Goal: Find specific page/section: Find specific page/section

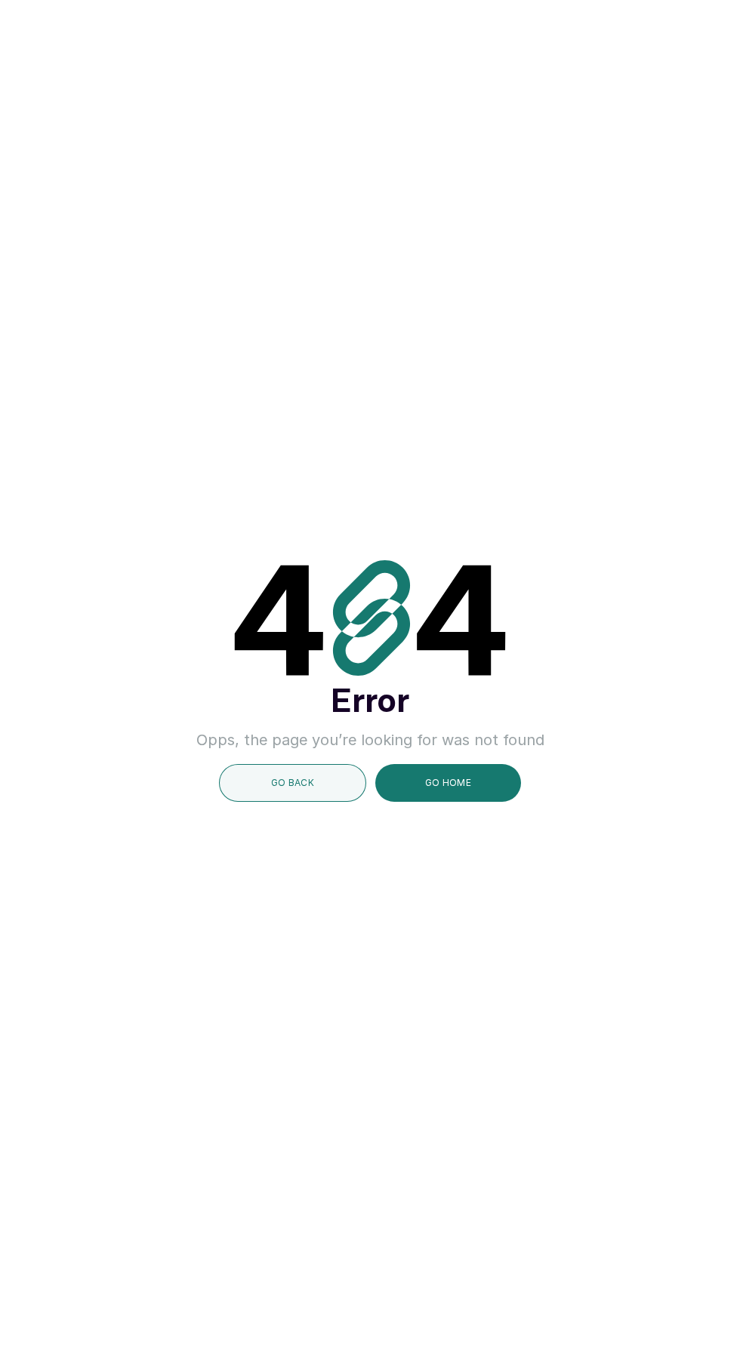
click at [467, 802] on button "GO HOME" at bounding box center [448, 783] width 146 height 38
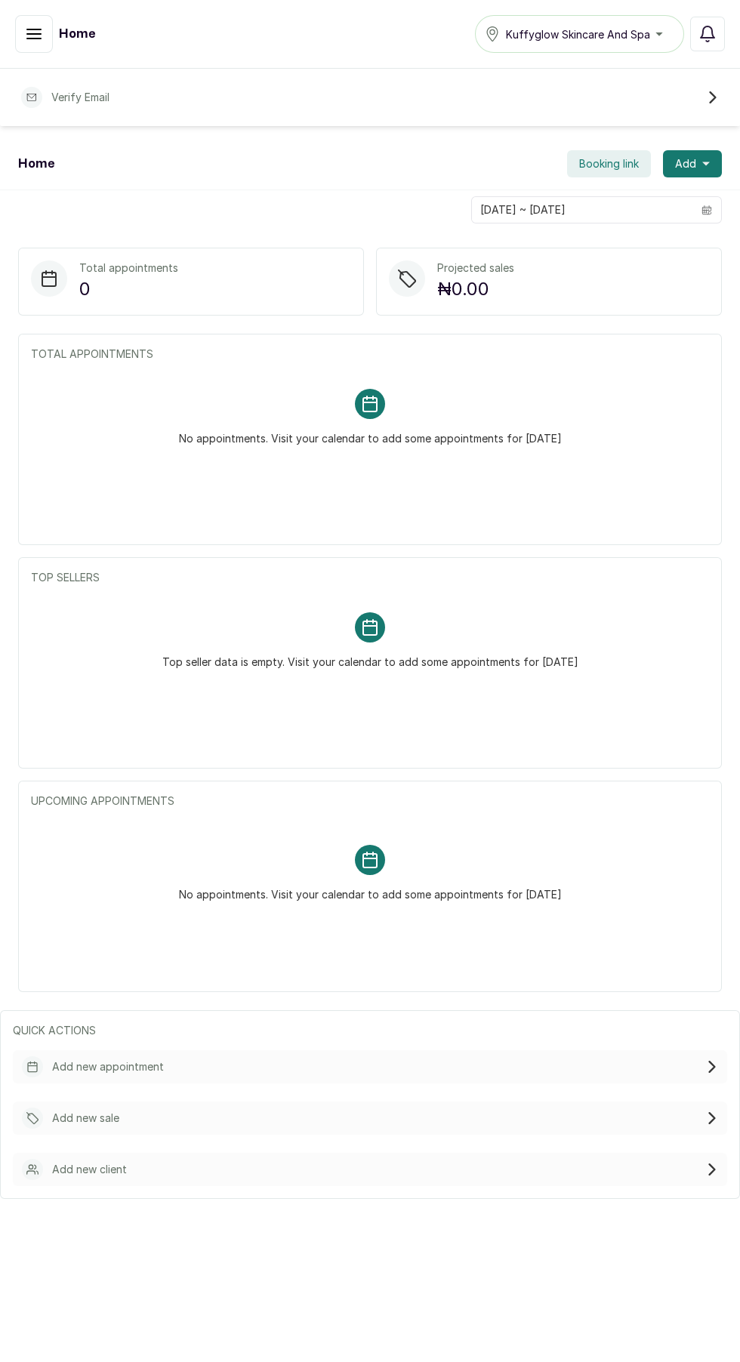
click at [616, 159] on span "Booking link" at bounding box center [609, 163] width 60 height 15
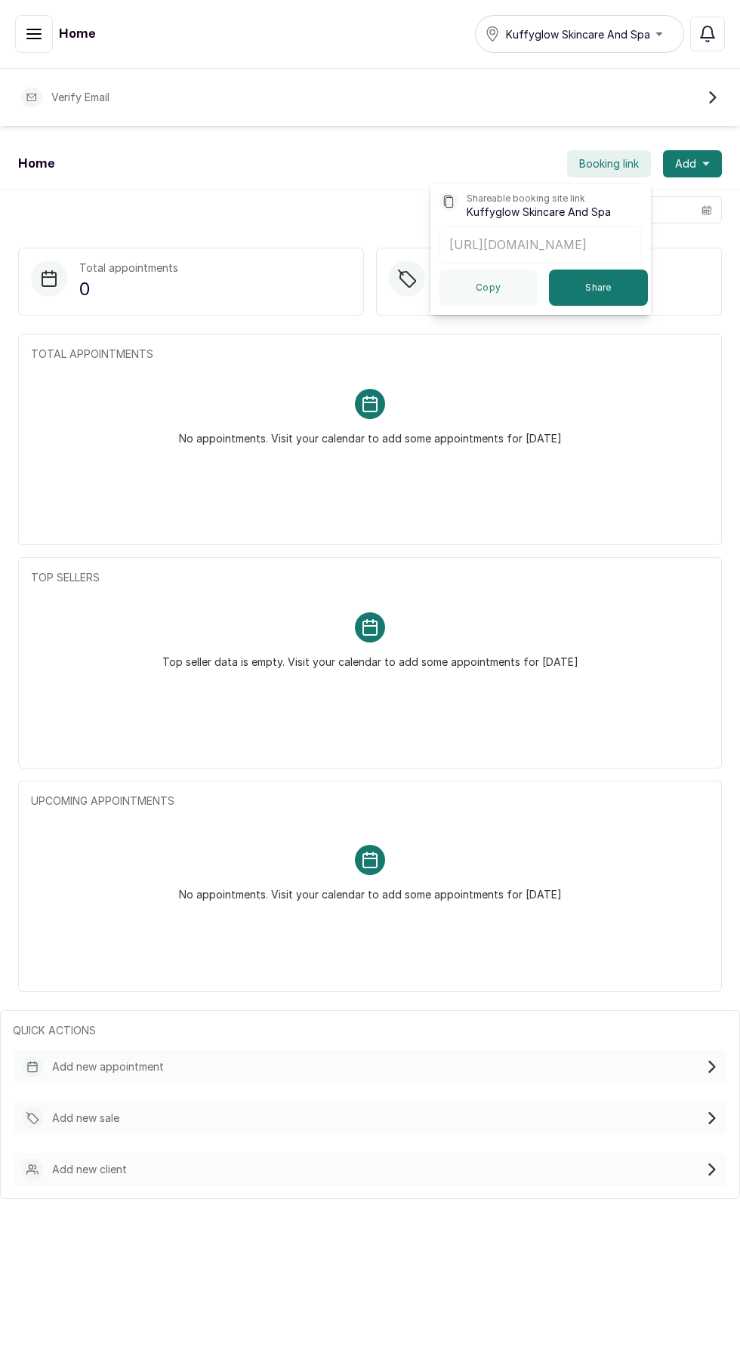
click at [490, 287] on button "Copy" at bounding box center [488, 288] width 97 height 36
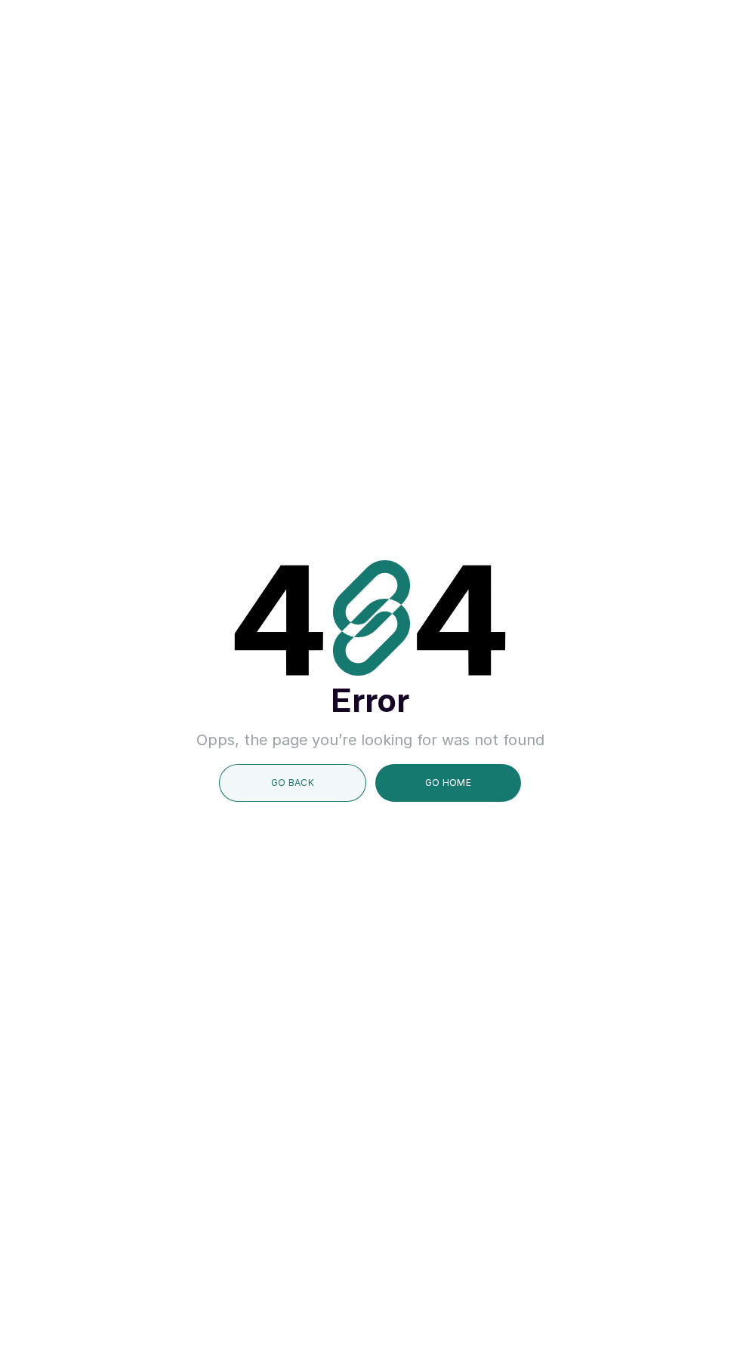
click at [308, 802] on button "GO BACK" at bounding box center [292, 783] width 147 height 38
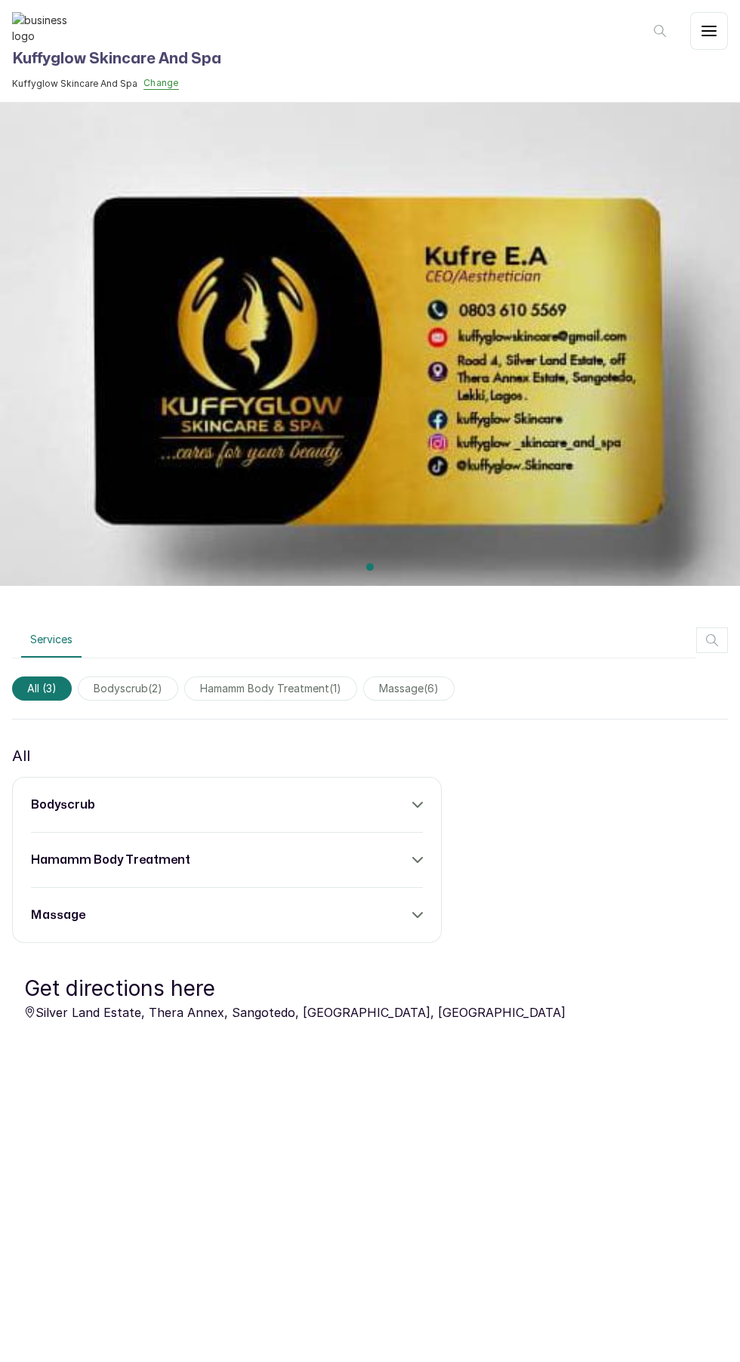
click at [6, 371] on img at bounding box center [370, 338] width 740 height 495
